Goal: Go to known website: Access a specific website the user already knows

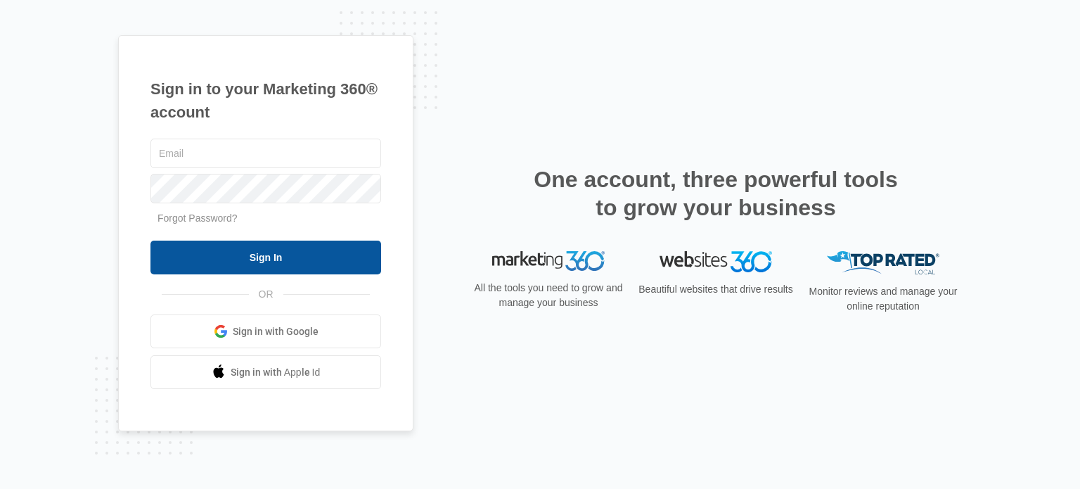
type input "[PERSON_NAME][EMAIL_ADDRESS][DOMAIN_NAME]"
click at [262, 253] on input "Sign In" at bounding box center [266, 258] width 231 height 34
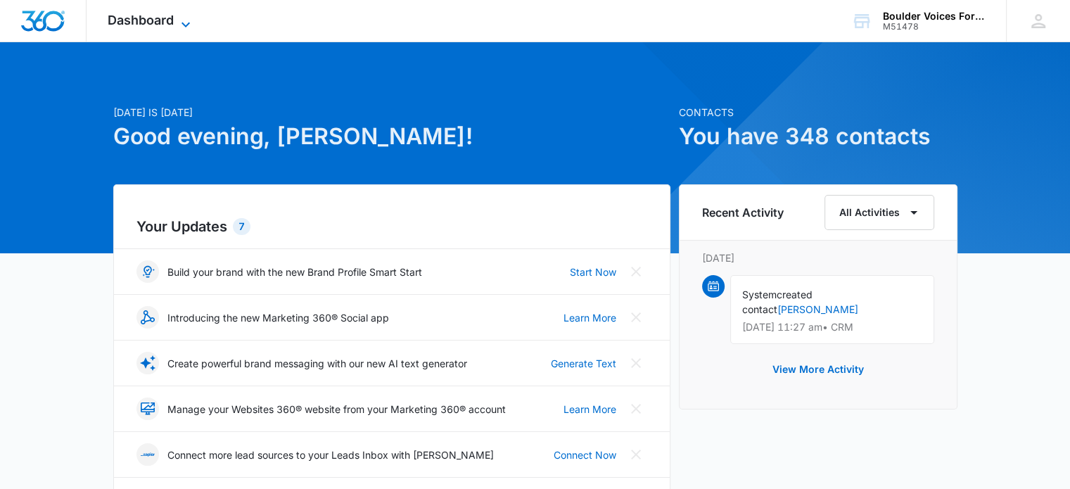
click at [161, 15] on span "Dashboard" at bounding box center [141, 20] width 66 height 15
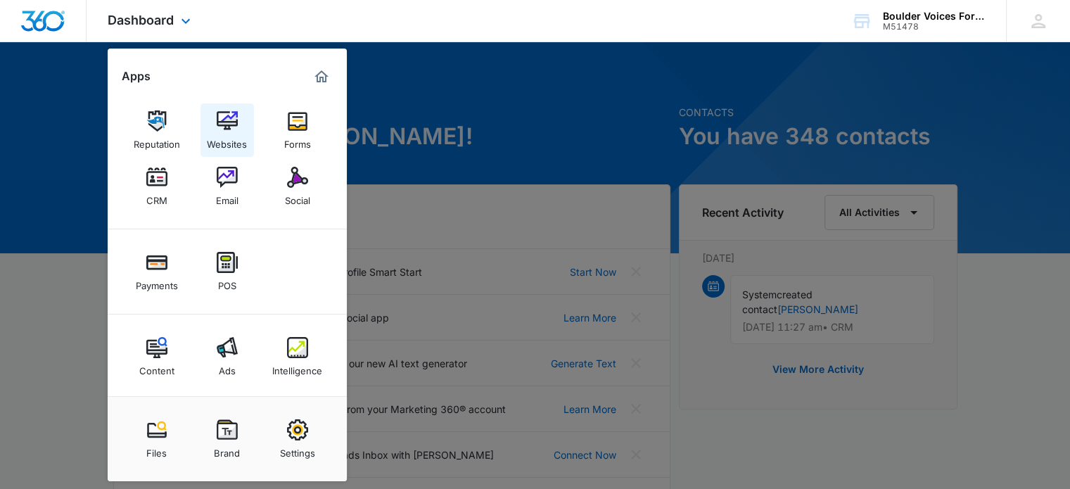
drag, startPoint x: 231, startPoint y: 132, endPoint x: 239, endPoint y: 132, distance: 7.8
click at [231, 132] on div "Websites" at bounding box center [227, 141] width 40 height 18
